Goal: Check status: Check status

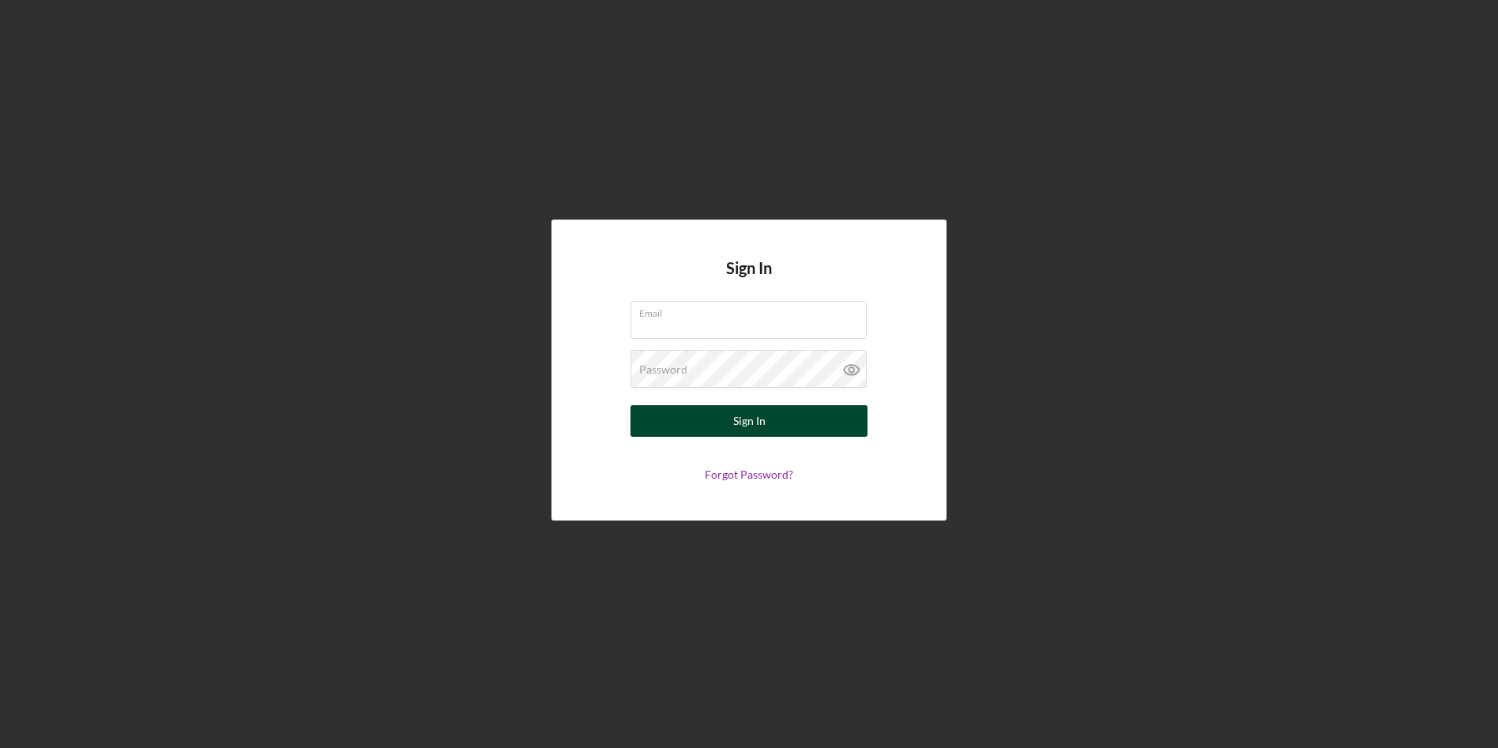
type input "[EMAIL_ADDRESS][DOMAIN_NAME]"
click at [743, 434] on div "Sign In" at bounding box center [749, 421] width 32 height 32
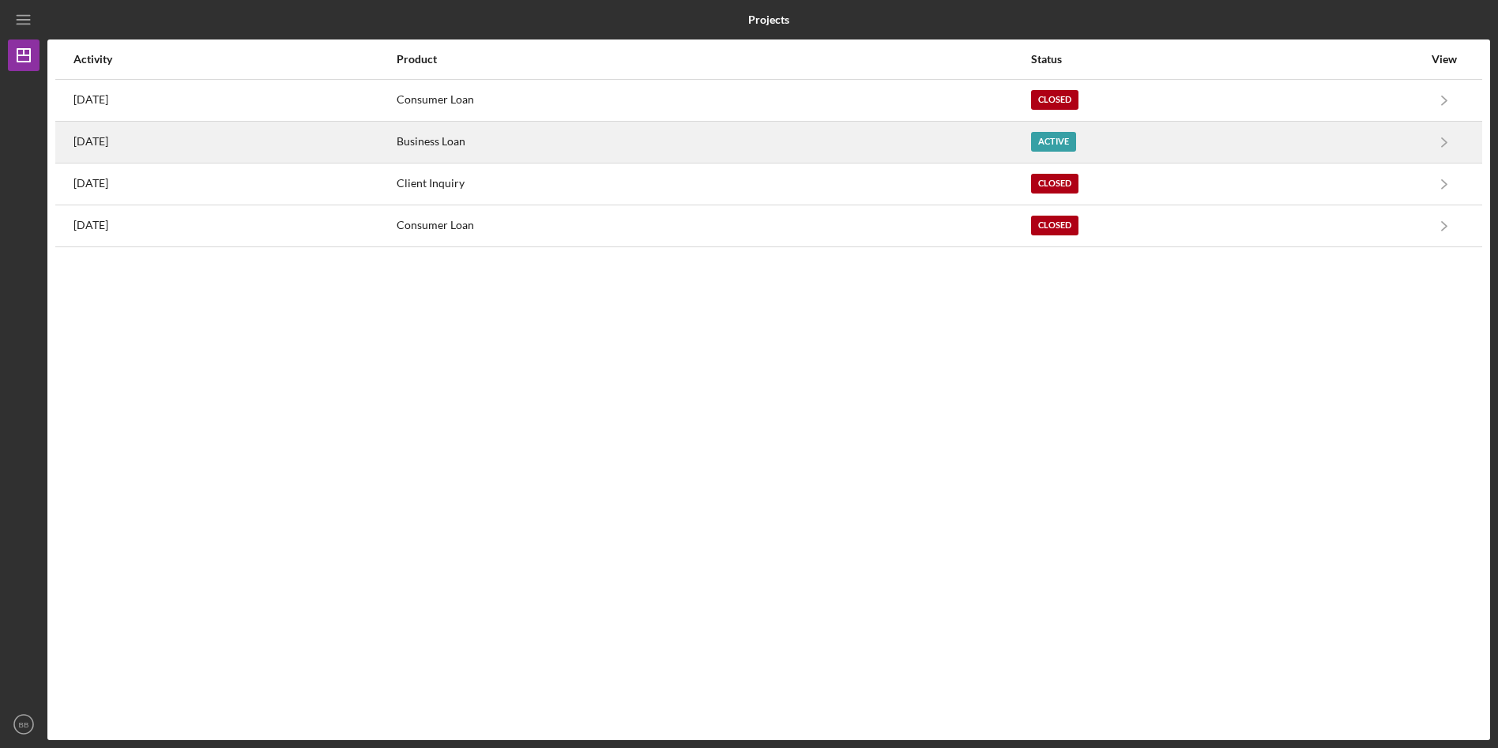
click at [177, 151] on div "[DATE]" at bounding box center [233, 141] width 321 height 39
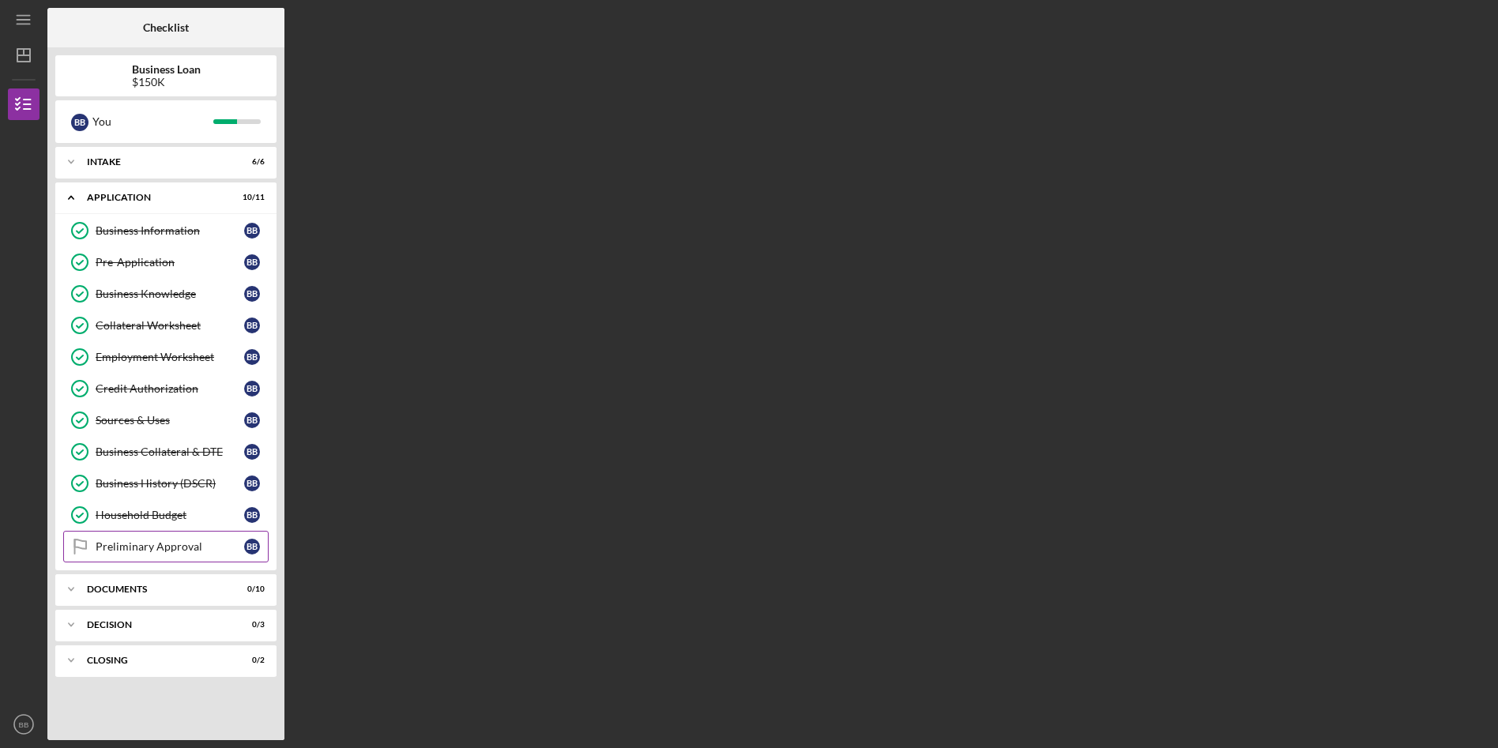
click at [160, 544] on div "Preliminary Approval" at bounding box center [170, 546] width 148 height 13
